Goal: Check status: Check status

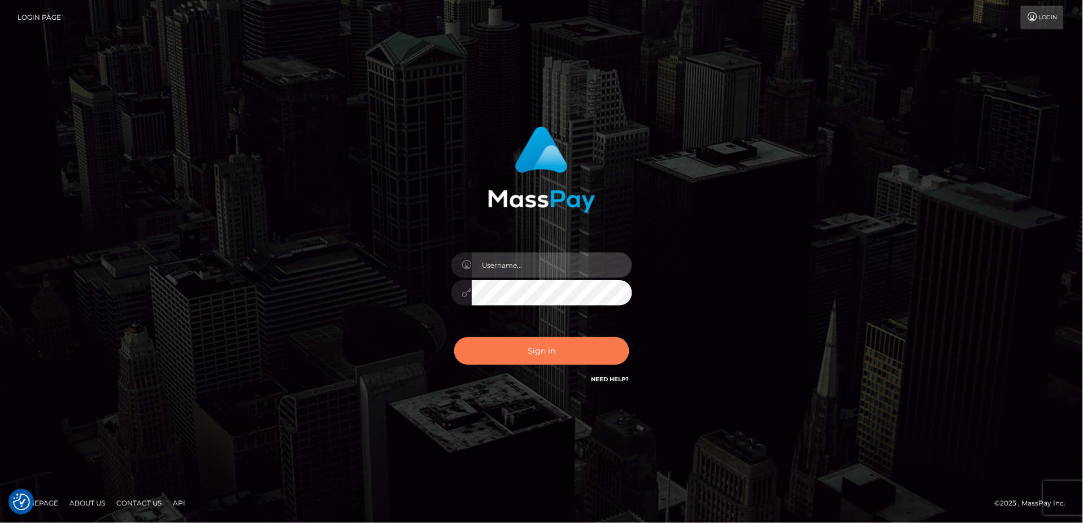
type input "Jeane.B2"
click at [524, 341] on button "Sign in" at bounding box center [541, 351] width 175 height 28
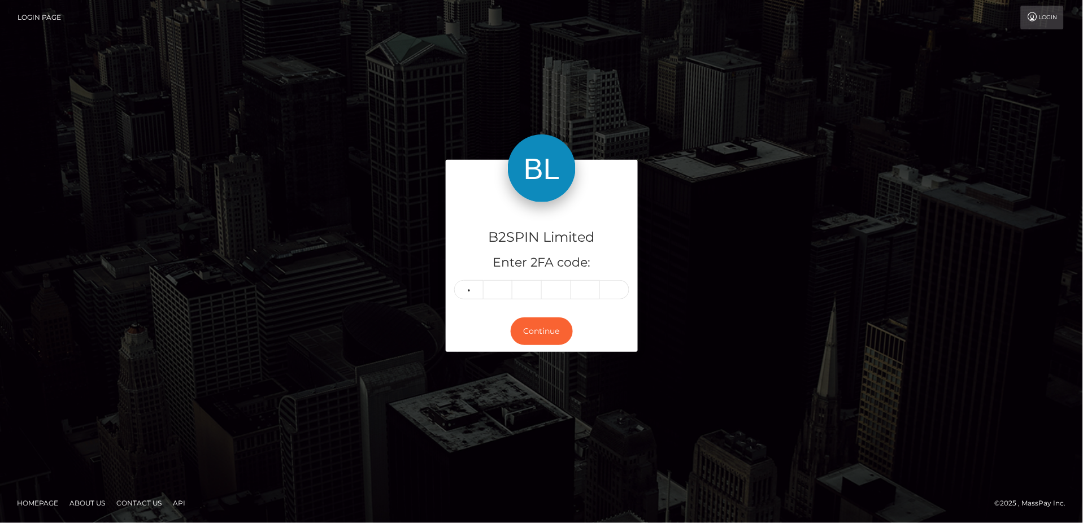
type input "5"
type input "4"
type input "7"
type input "0"
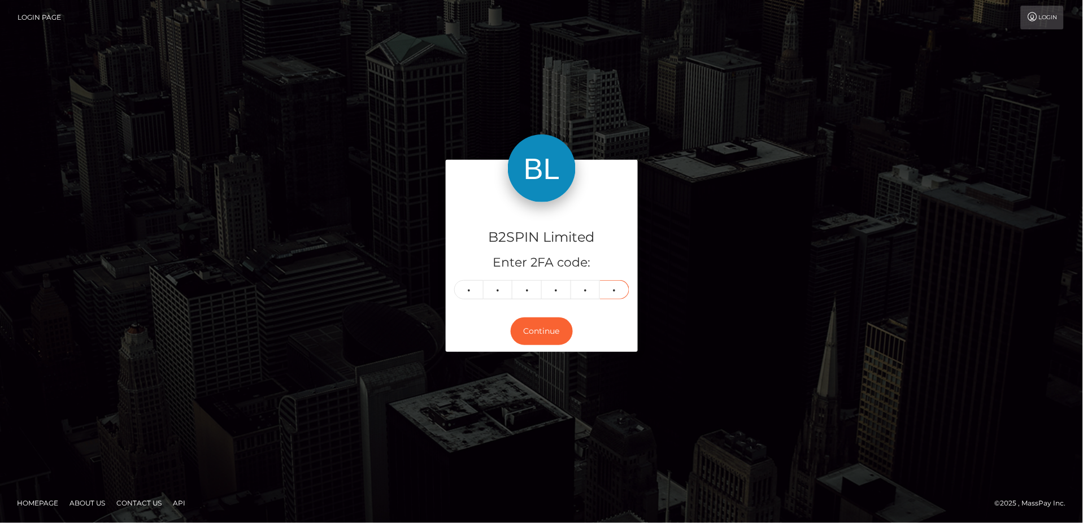
type input "2"
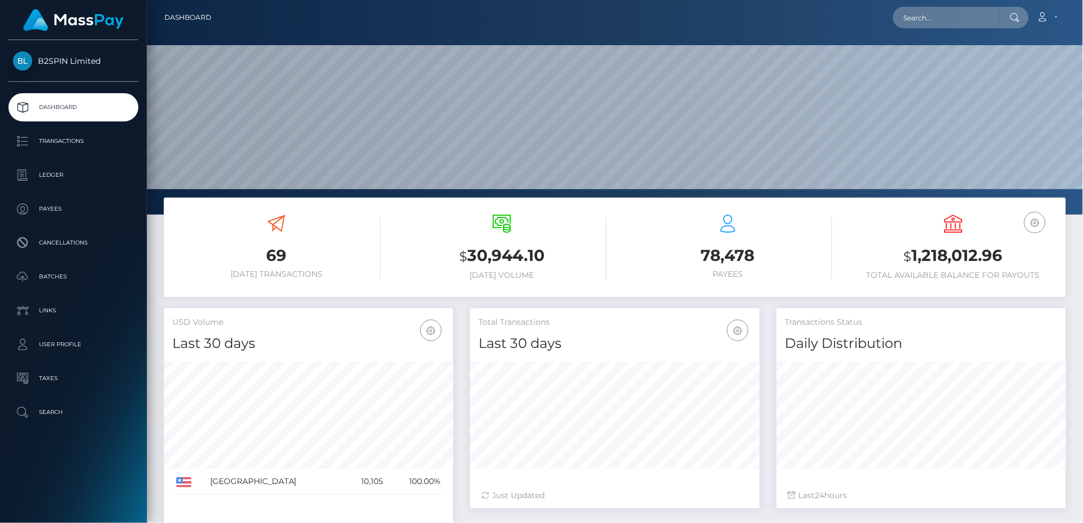
scroll to position [200, 289]
click at [92, 143] on p "Transactions" at bounding box center [73, 141] width 121 height 17
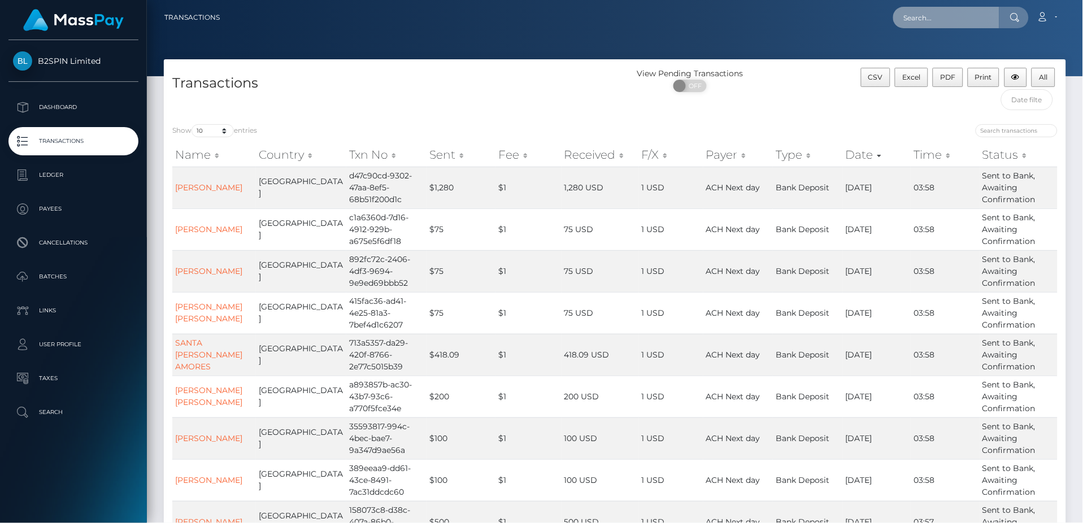
click at [964, 18] on input "text" at bounding box center [946, 17] width 106 height 21
paste input "3373349"
type input "3373349"
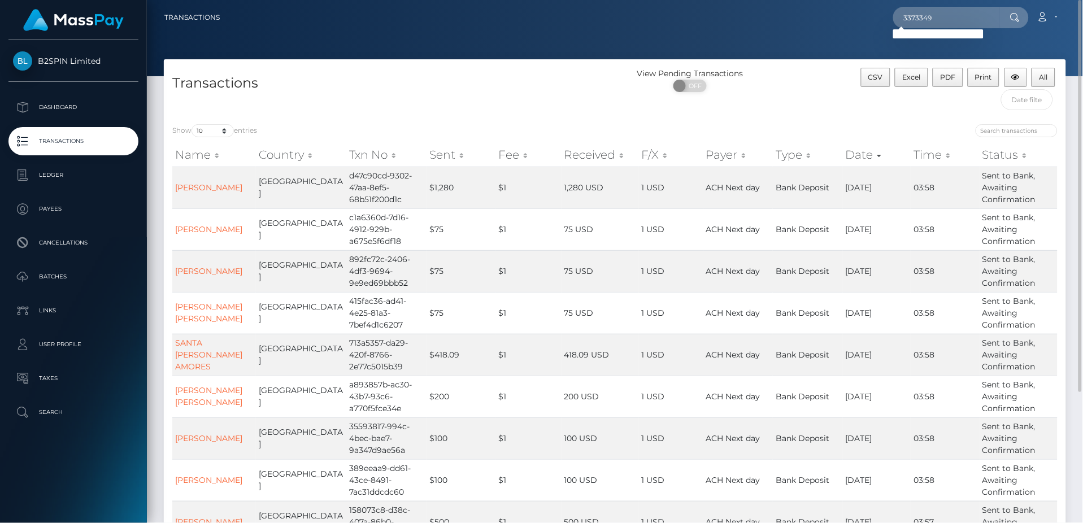
click at [485, 32] on nav "Transactions 3373349 Loading... Loading... Account Logout" at bounding box center [615, 17] width 936 height 35
